Goal: Task Accomplishment & Management: Use online tool/utility

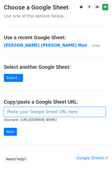
click at [11, 108] on input "url" at bounding box center [55, 112] width 102 height 10
type input "https://docs.google.com/spreadsheets/d/1zUKhxjrhozHMhydIMYEveZTpRvy8Oh7onxeYEfa…"
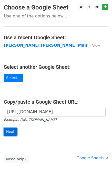
click at [11, 131] on input "Next" at bounding box center [10, 132] width 13 height 8
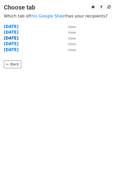
click at [13, 38] on strong "Wednesday" at bounding box center [11, 38] width 15 height 5
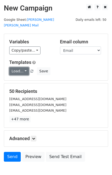
click at [19, 67] on link "Load..." at bounding box center [19, 71] width 20 height 8
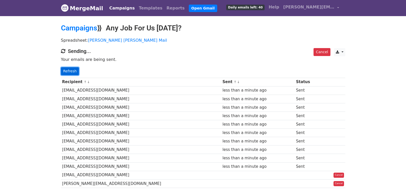
click at [73, 73] on link "Refresh" at bounding box center [70, 71] width 18 height 8
